Goal: Task Accomplishment & Management: Manage account settings

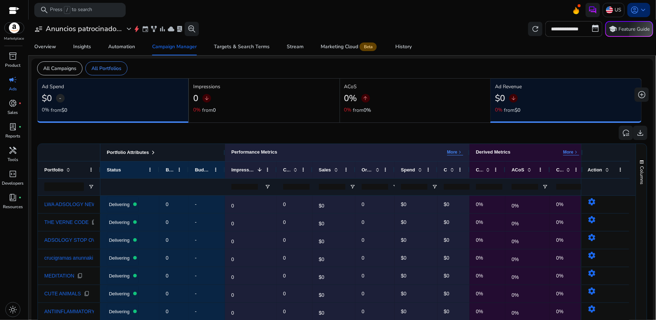
click at [642, 13] on span "keyboard_arrow_down" at bounding box center [643, 10] width 9 height 9
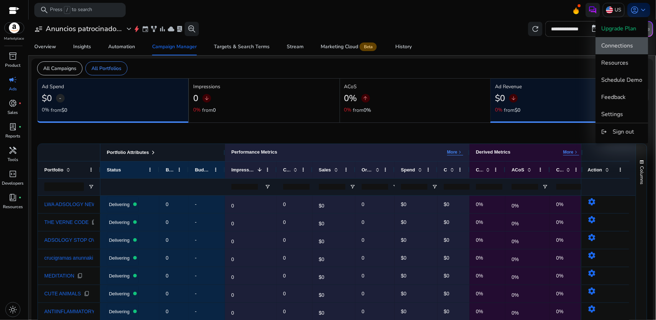
click at [628, 46] on span "Connections" at bounding box center [617, 46] width 32 height 8
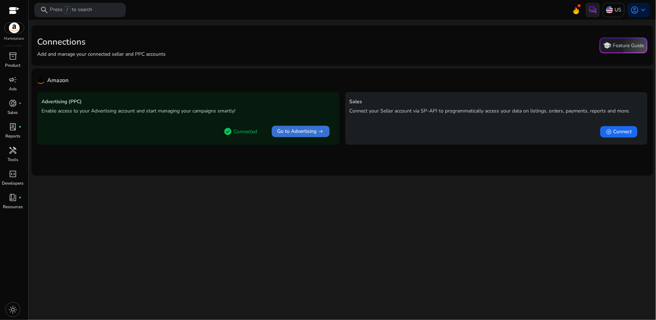
click at [312, 131] on span "Go to Advertising" at bounding box center [296, 131] width 39 height 7
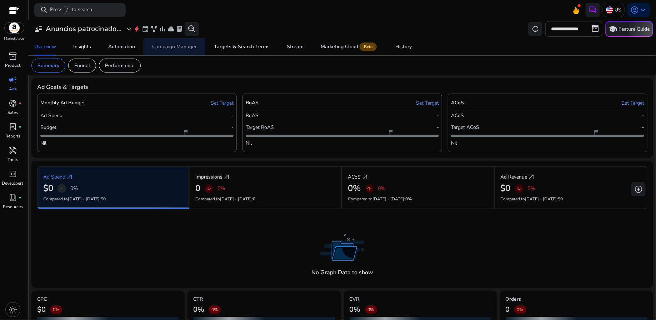
click at [190, 49] on div "Campaign Manager" at bounding box center [174, 46] width 45 height 5
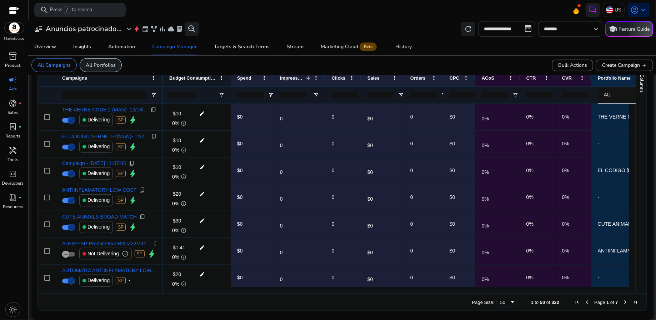
click at [105, 66] on p "All Portfolios" at bounding box center [101, 64] width 30 height 7
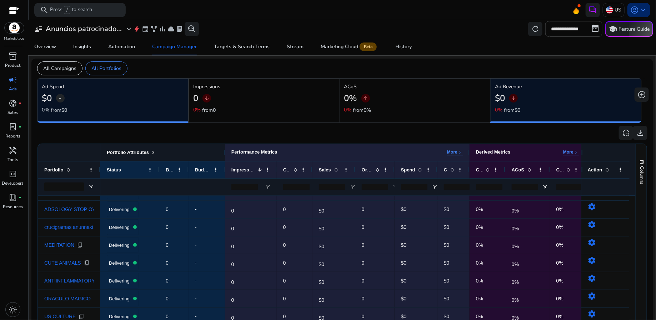
click at [642, 10] on span "keyboard_arrow_down" at bounding box center [643, 10] width 9 height 9
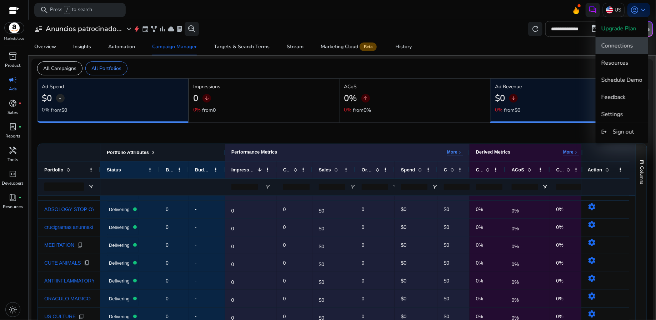
click at [633, 46] on span "Connections" at bounding box center [617, 46] width 32 height 8
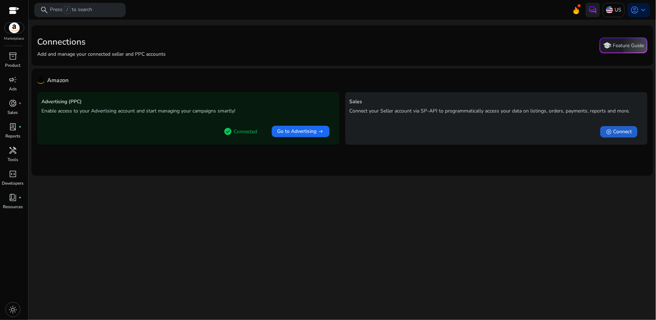
click at [623, 134] on span "Connect" at bounding box center [622, 131] width 19 height 7
click at [310, 129] on span "Go to Advertising" at bounding box center [296, 131] width 39 height 7
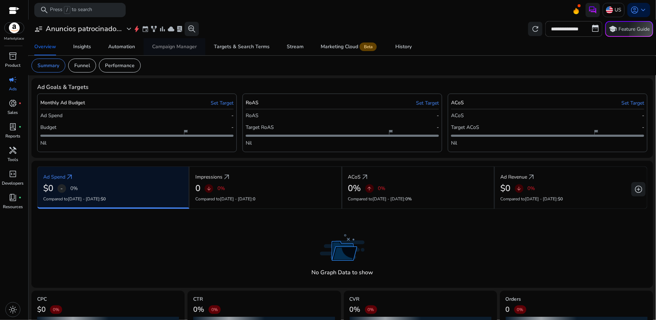
click at [191, 49] on div "Campaign Manager" at bounding box center [174, 46] width 45 height 5
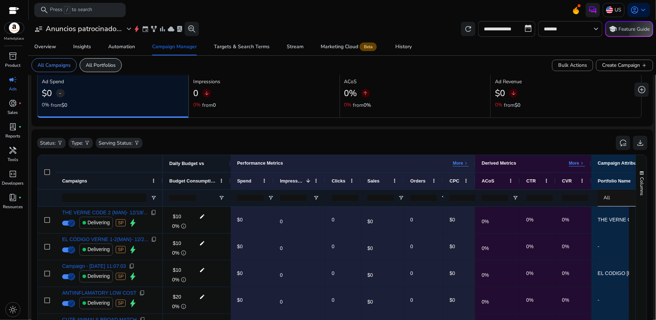
click at [109, 67] on p "All Portfolios" at bounding box center [101, 64] width 30 height 7
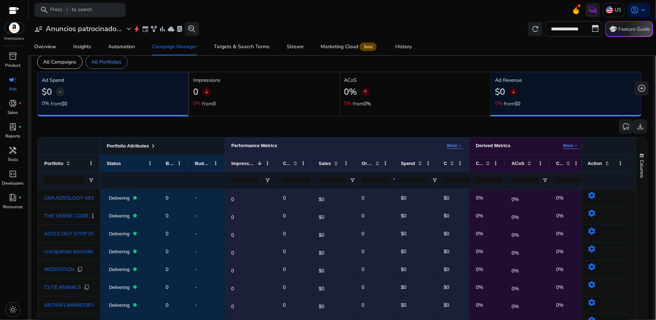
click at [638, 28] on button "school Feature Guide" at bounding box center [629, 29] width 48 height 16
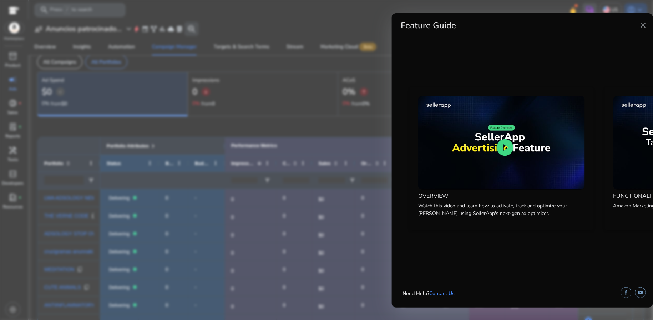
click at [643, 26] on span "close" at bounding box center [644, 25] width 9 height 9
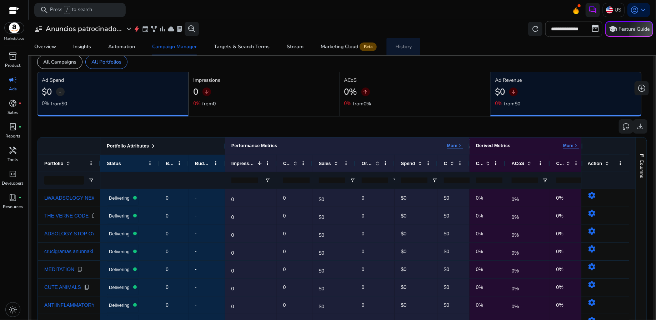
click at [408, 48] on div "History" at bounding box center [403, 46] width 16 height 5
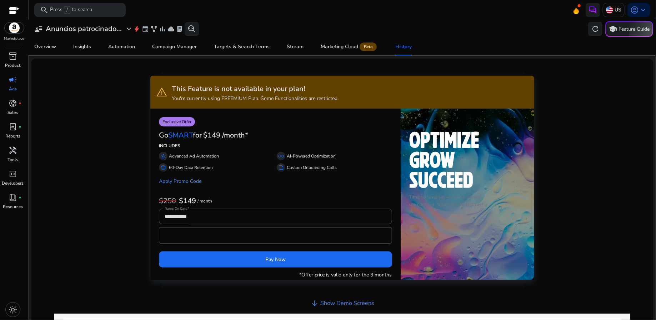
click at [431, 44] on div "Overview Insights Automation Campaign Manager Targets & Search Terms Stream Mar…" at bounding box center [342, 46] width 633 height 17
click at [572, 106] on div "**********" at bounding box center [342, 307] width 610 height 486
click at [613, 190] on div "**********" at bounding box center [342, 307] width 610 height 486
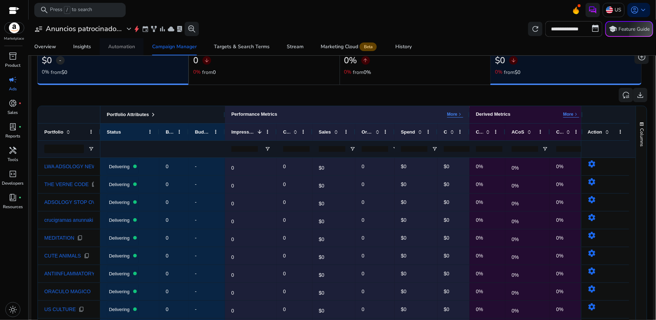
click at [132, 47] on div "Automation" at bounding box center [121, 46] width 27 height 5
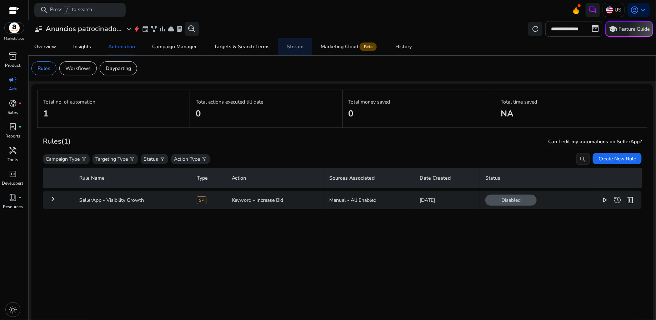
click at [297, 46] on div "Stream" at bounding box center [295, 46] width 17 height 5
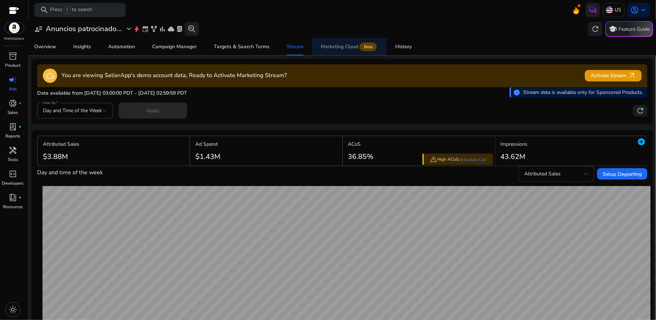
click at [341, 44] on div "Marketing Cloud Beta" at bounding box center [349, 47] width 57 height 6
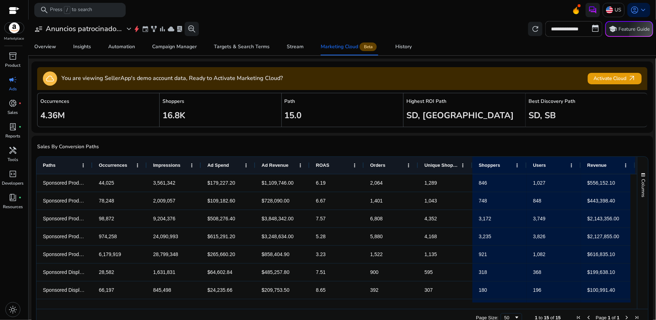
scroll to position [23, 0]
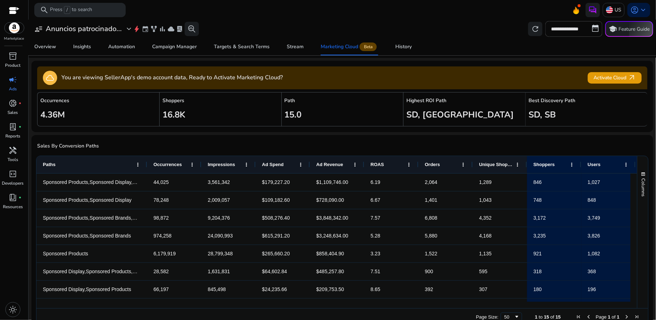
drag, startPoint x: 91, startPoint y: 163, endPoint x: 146, endPoint y: 164, distance: 54.6
click at [146, 164] on div at bounding box center [146, 164] width 3 height 17
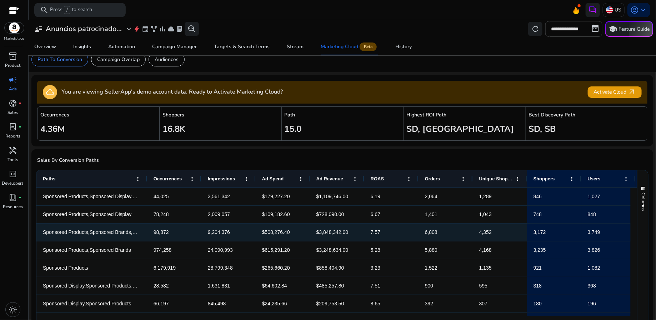
scroll to position [0, 0]
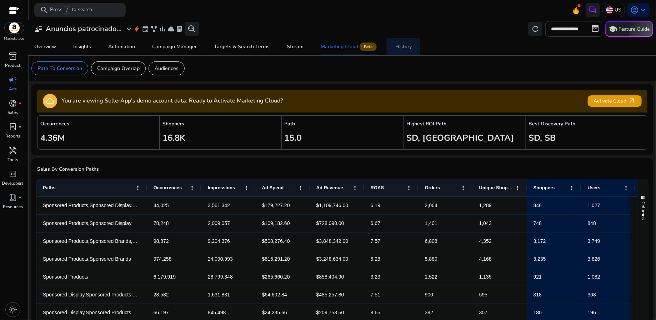
click at [404, 48] on div "History" at bounding box center [403, 46] width 16 height 5
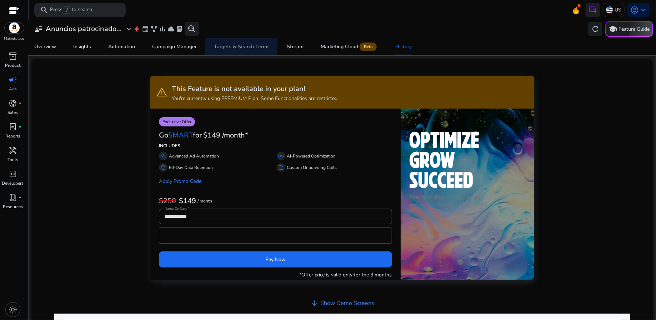
click at [234, 46] on div "Targets & Search Terms" at bounding box center [242, 46] width 56 height 5
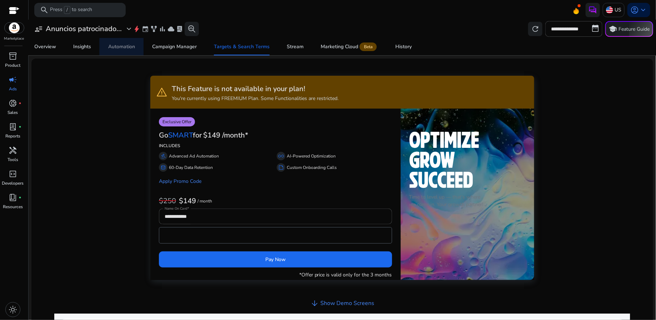
click at [118, 45] on div "Automation" at bounding box center [121, 46] width 27 height 5
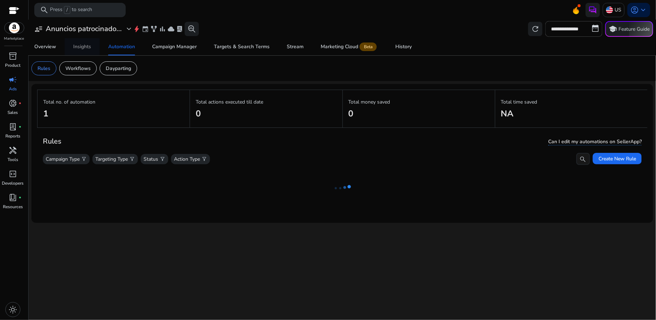
click at [87, 46] on div "Insights" at bounding box center [82, 46] width 18 height 5
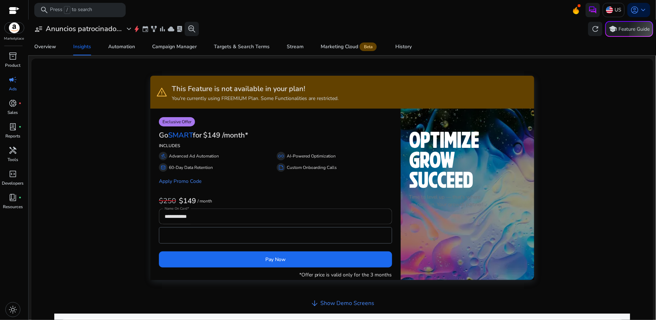
click at [47, 49] on div "Overview" at bounding box center [45, 46] width 22 height 5
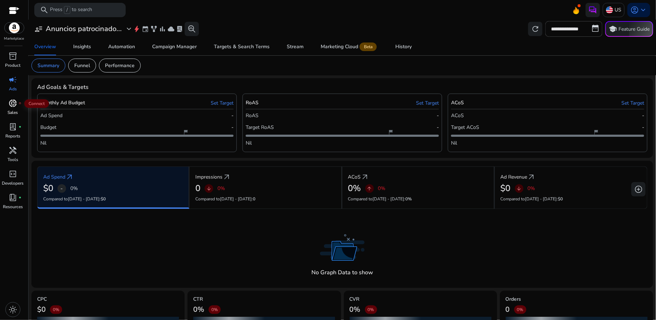
click at [12, 104] on span "donut_small" at bounding box center [13, 103] width 9 height 9
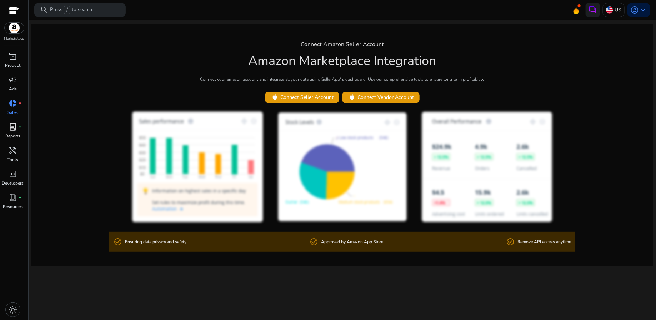
click at [13, 124] on span "lab_profile" at bounding box center [13, 126] width 9 height 9
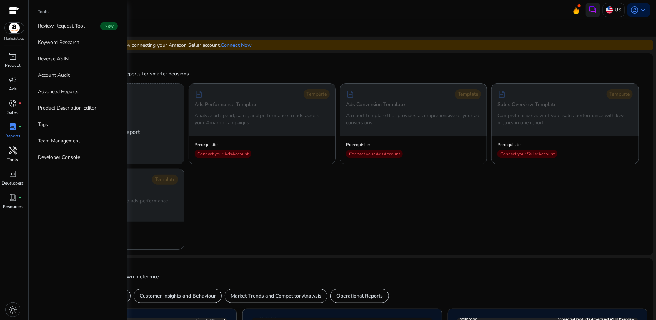
click at [15, 155] on span "handyman" at bounding box center [13, 150] width 9 height 9
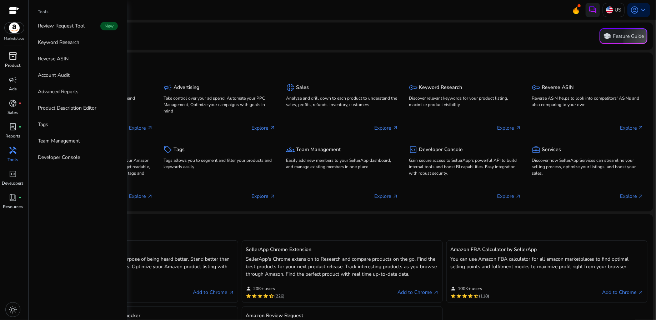
click at [12, 56] on span "inventory_2" at bounding box center [13, 56] width 9 height 9
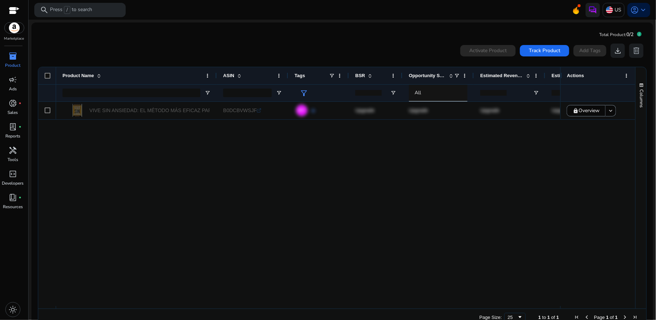
click at [12, 27] on img at bounding box center [14, 27] width 19 height 11
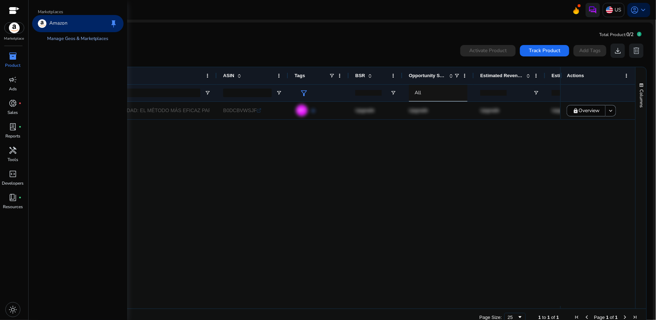
click at [60, 39] on link "Manage Geos & Marketplaces" at bounding box center [78, 38] width 72 height 13
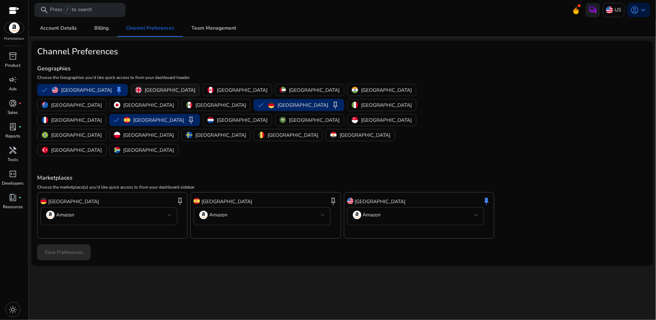
click at [145, 92] on p "[GEOGRAPHIC_DATA]" at bounding box center [170, 89] width 51 height 7
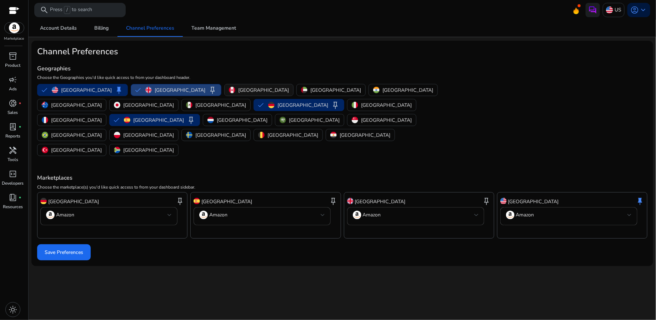
click at [238, 90] on p "[GEOGRAPHIC_DATA]" at bounding box center [263, 89] width 51 height 7
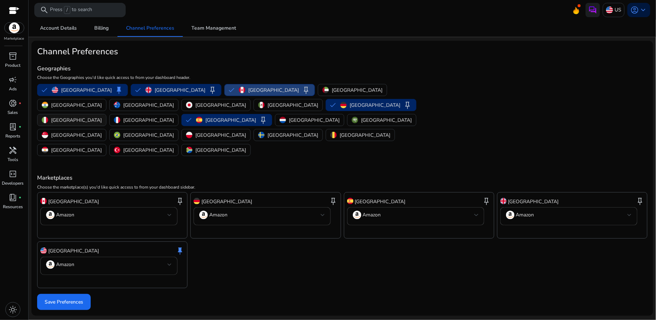
click at [102, 116] on p "[GEOGRAPHIC_DATA]" at bounding box center [76, 119] width 51 height 7
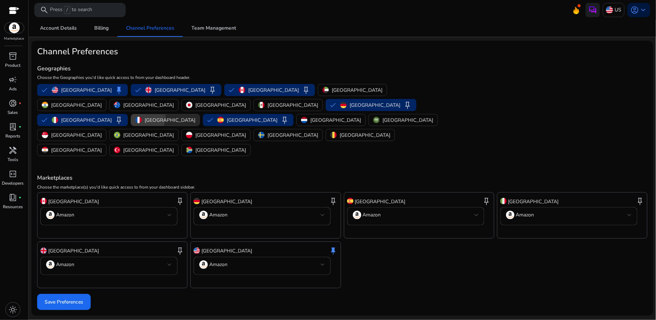
click at [195, 116] on div "[GEOGRAPHIC_DATA]" at bounding box center [165, 119] width 60 height 7
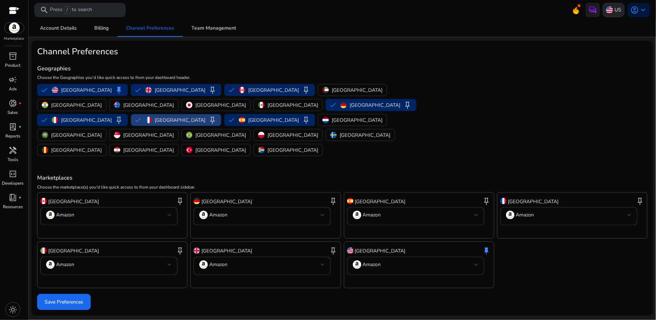
click at [621, 7] on p "US" at bounding box center [618, 10] width 7 height 12
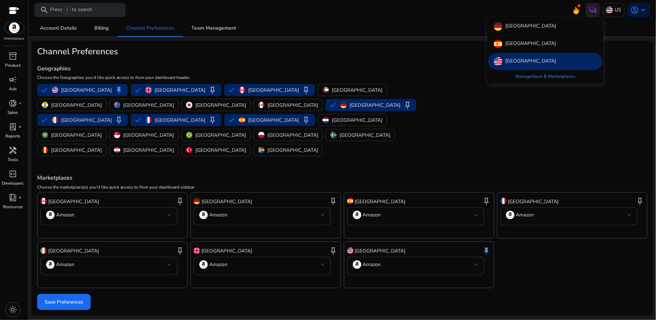
click at [583, 101] on div at bounding box center [328, 160] width 656 height 320
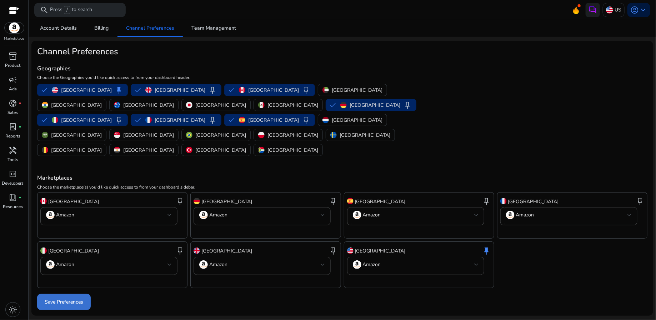
click at [81, 298] on span "Save Preferences" at bounding box center [64, 301] width 39 height 7
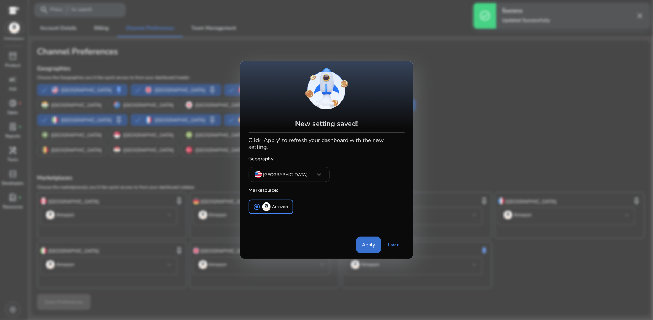
click at [370, 244] on span "Apply" at bounding box center [368, 244] width 13 height 7
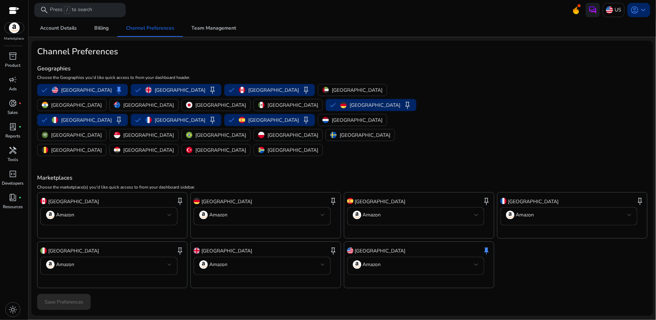
click at [646, 15] on div "account_circle keyboard_arrow_down" at bounding box center [638, 10] width 23 height 14
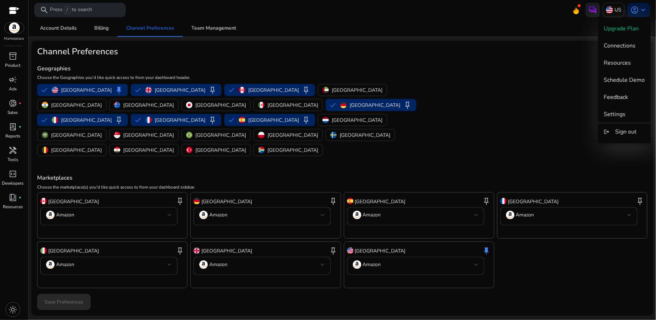
click at [614, 10] on div at bounding box center [328, 160] width 656 height 320
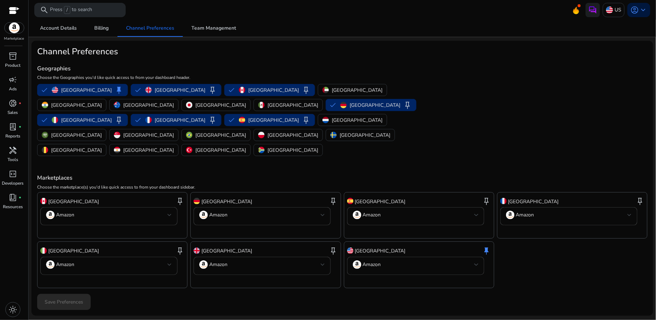
click at [614, 10] on div "US" at bounding box center [614, 10] width 22 height 14
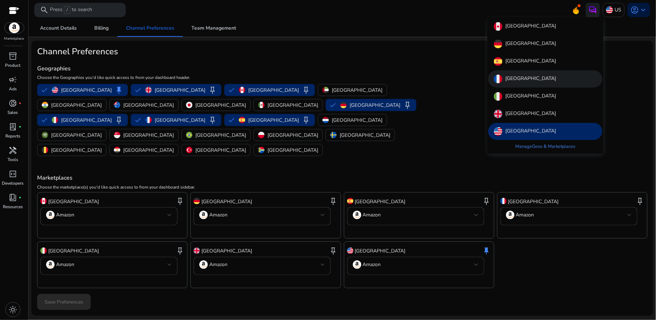
click at [514, 76] on p "[GEOGRAPHIC_DATA]" at bounding box center [530, 79] width 51 height 9
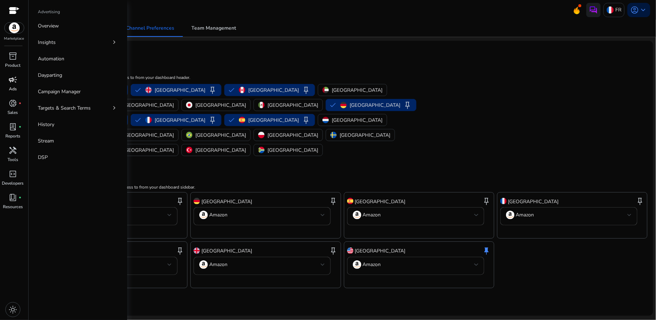
click at [14, 84] on span "campaign" at bounding box center [13, 79] width 9 height 9
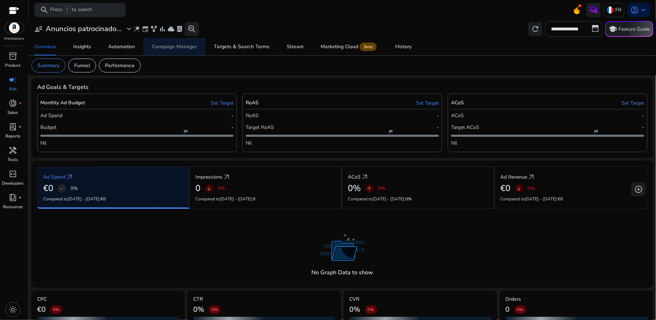
click at [186, 47] on div "Campaign Manager" at bounding box center [174, 46] width 45 height 5
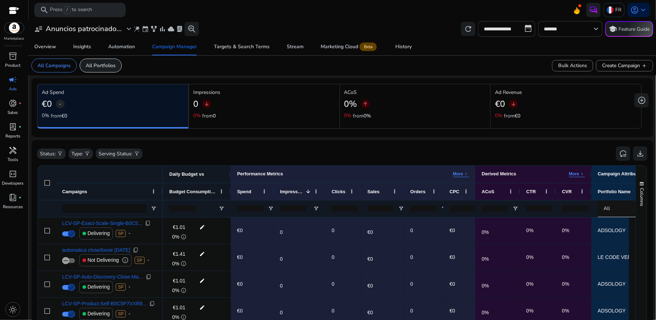
click at [105, 67] on p "All Portfolios" at bounding box center [101, 65] width 30 height 7
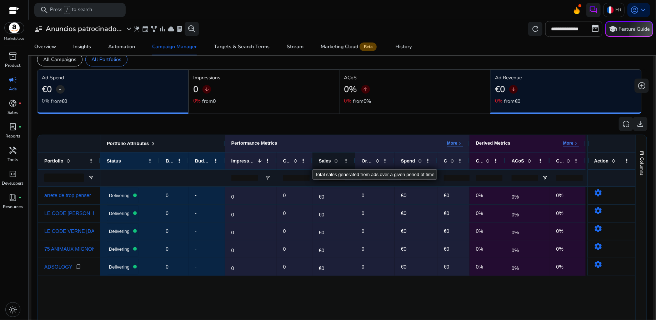
scroll to position [13, 0]
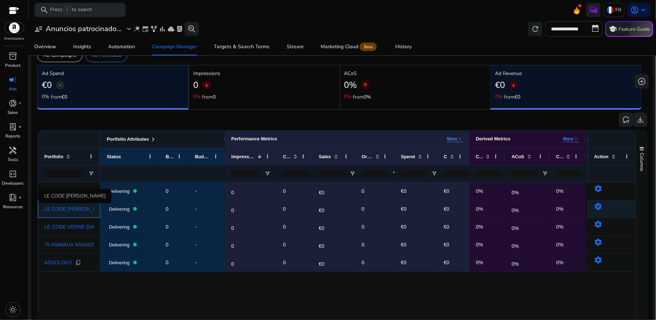
click at [74, 209] on span "LE CODE [PERSON_NAME]" at bounding box center [76, 208] width 65 height 5
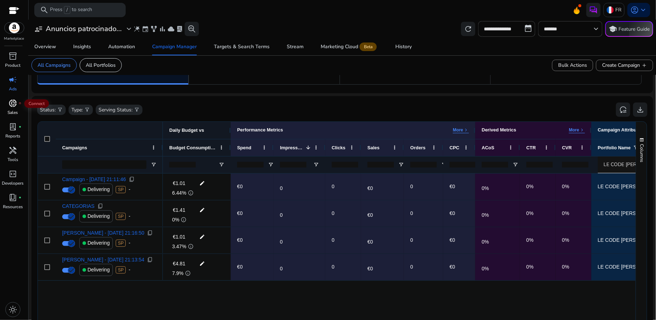
click at [11, 103] on span "donut_small" at bounding box center [13, 103] width 9 height 9
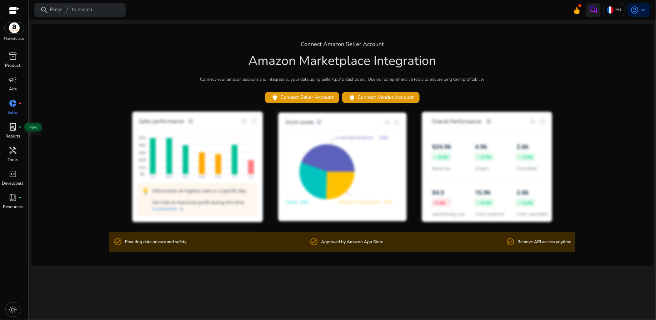
click at [14, 126] on span "lab_profile" at bounding box center [13, 126] width 9 height 9
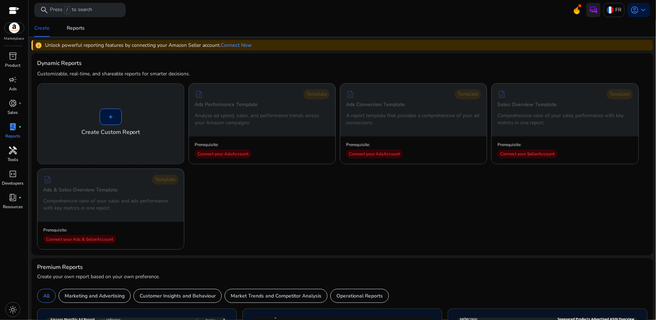
click at [11, 151] on span "handyman" at bounding box center [13, 150] width 9 height 9
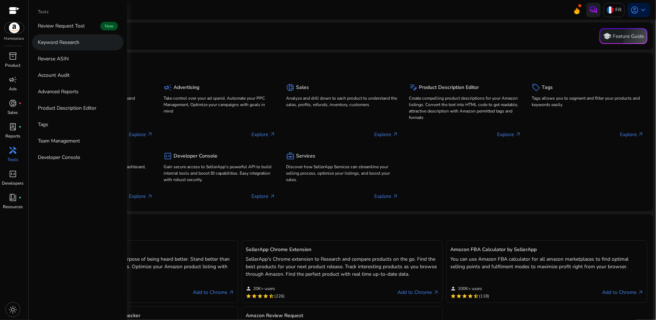
click at [70, 42] on p "Keyword Research" at bounding box center [58, 42] width 41 height 7
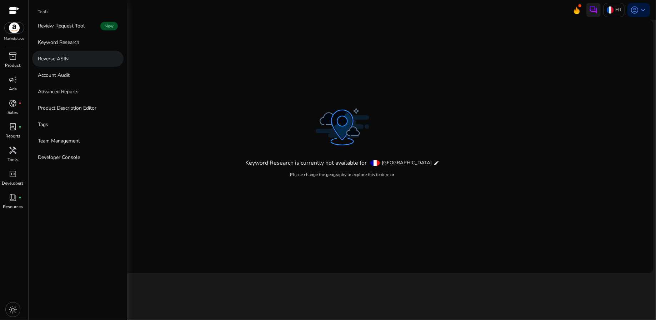
click at [65, 57] on p "Reverse ASIN" at bounding box center [53, 58] width 31 height 7
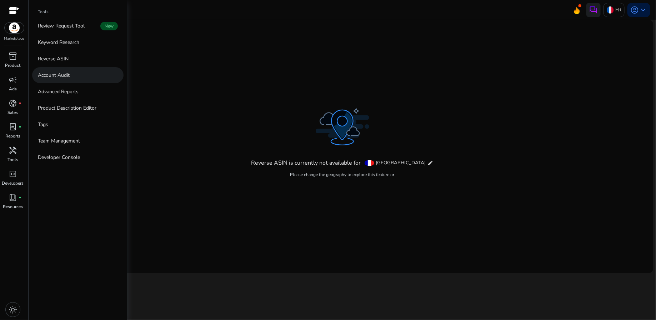
click at [67, 75] on p "Account Audit" at bounding box center [54, 74] width 32 height 7
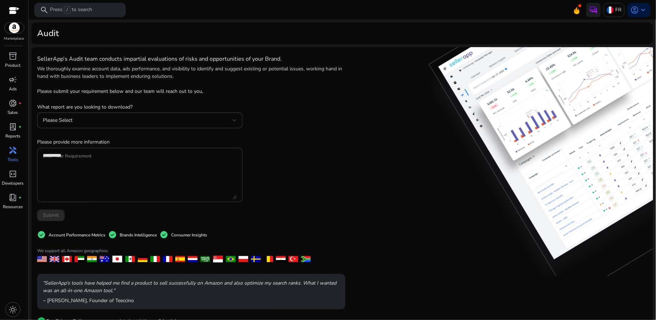
click at [320, 142] on div "SellerApp’s Audit team conducts impartial evaluations of risks and opportunitie…" at bounding box center [191, 208] width 308 height 310
click at [12, 9] on div at bounding box center [14, 11] width 11 height 8
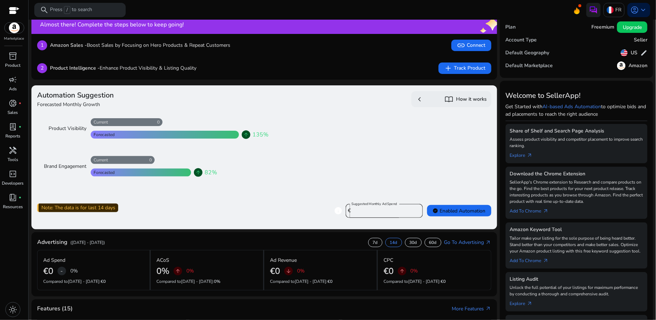
scroll to position [19, 0]
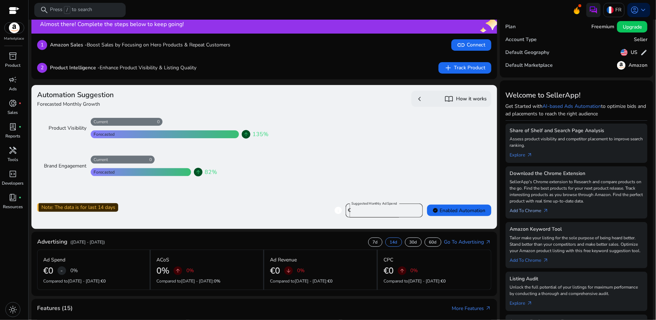
click at [530, 208] on link "Add To Chrome arrow_outward" at bounding box center [532, 209] width 45 height 10
click at [534, 211] on link "Add To Chrome arrow_outward" at bounding box center [532, 209] width 45 height 10
click at [634, 27] on span "Upgrade" at bounding box center [632, 26] width 19 height 7
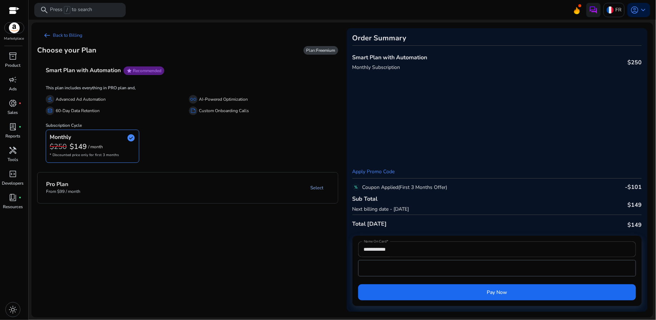
click at [315, 190] on link "Select" at bounding box center [317, 187] width 24 height 13
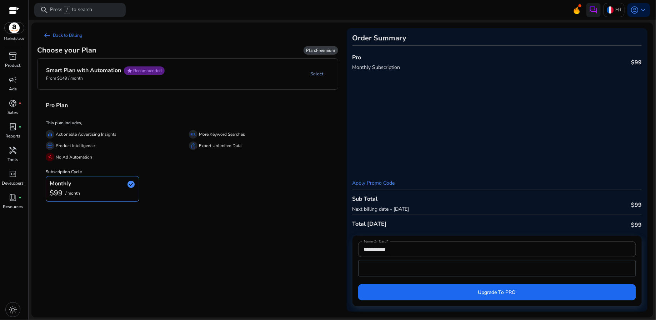
click at [319, 71] on link "Select" at bounding box center [317, 73] width 24 height 13
